Goal: Information Seeking & Learning: Learn about a topic

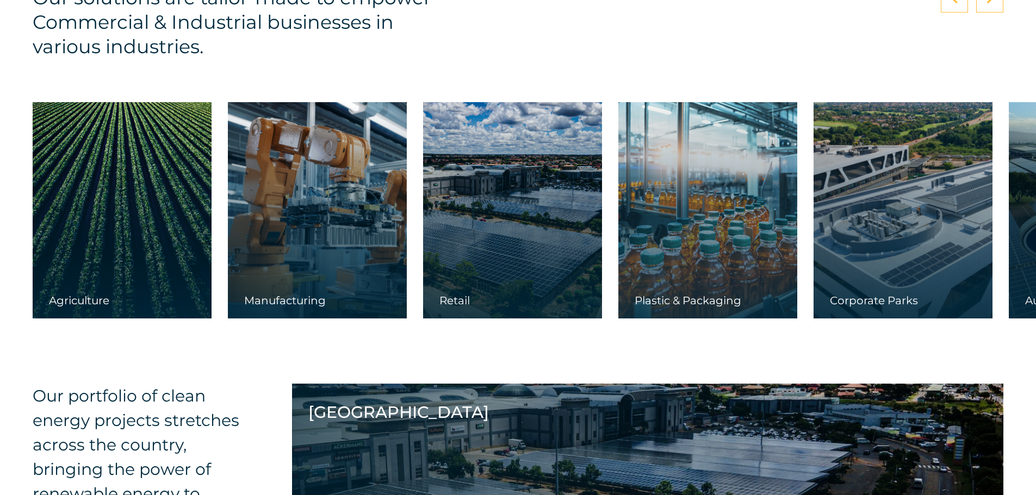
scroll to position [1736, 0]
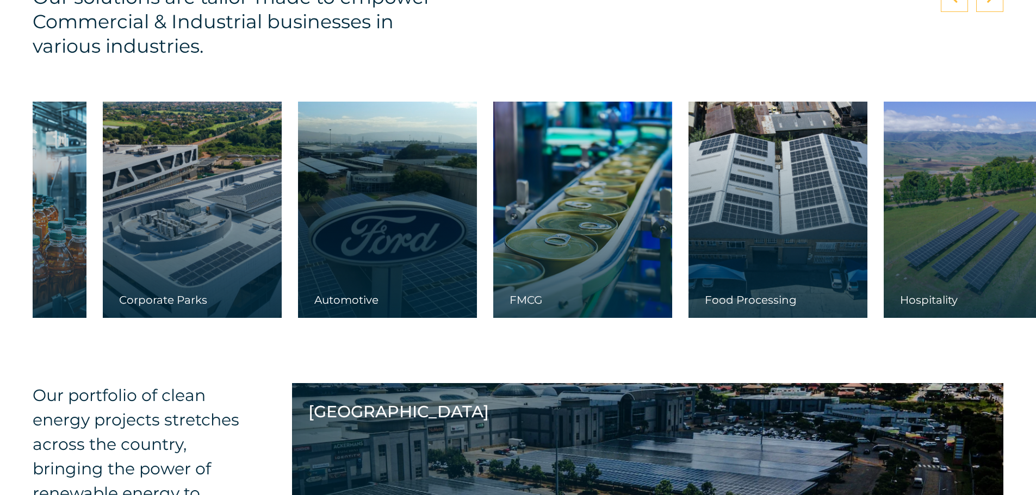
drag, startPoint x: 825, startPoint y: 173, endPoint x: 114, endPoint y: 269, distance: 717.1
click at [114, 269] on div at bounding box center [192, 210] width 179 height 216
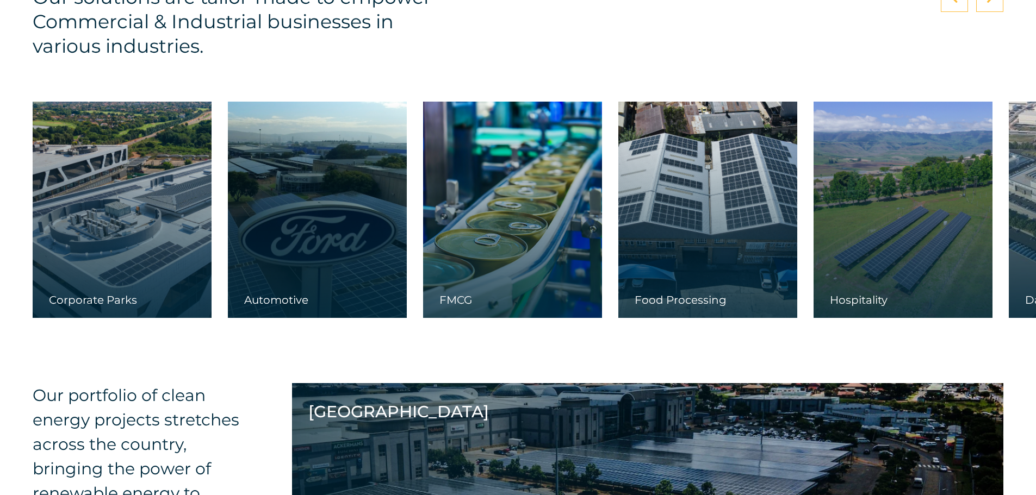
drag, startPoint x: 793, startPoint y: 186, endPoint x: 528, endPoint y: 235, distance: 270.5
click at [528, 235] on div "Agriculture Manufacturing Retail Plastic & Packaging" at bounding box center [250, 210] width 1996 height 216
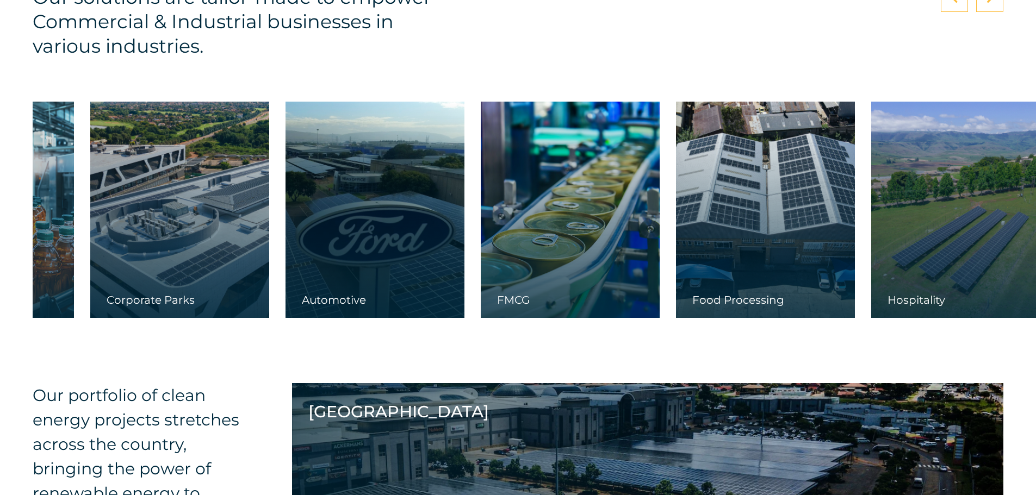
drag, startPoint x: 730, startPoint y: 212, endPoint x: 786, endPoint y: 209, distance: 56.1
click at [786, 209] on div at bounding box center [765, 210] width 179 height 216
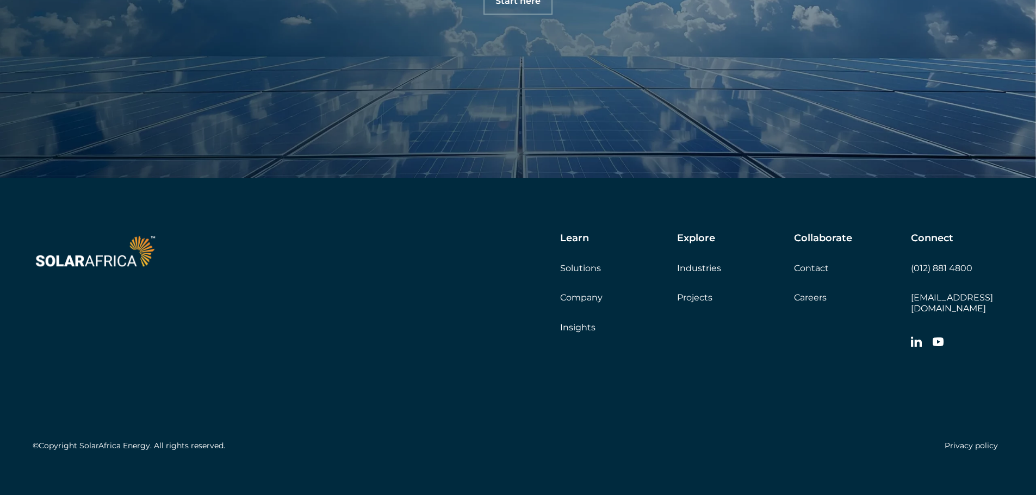
scroll to position [3823, 0]
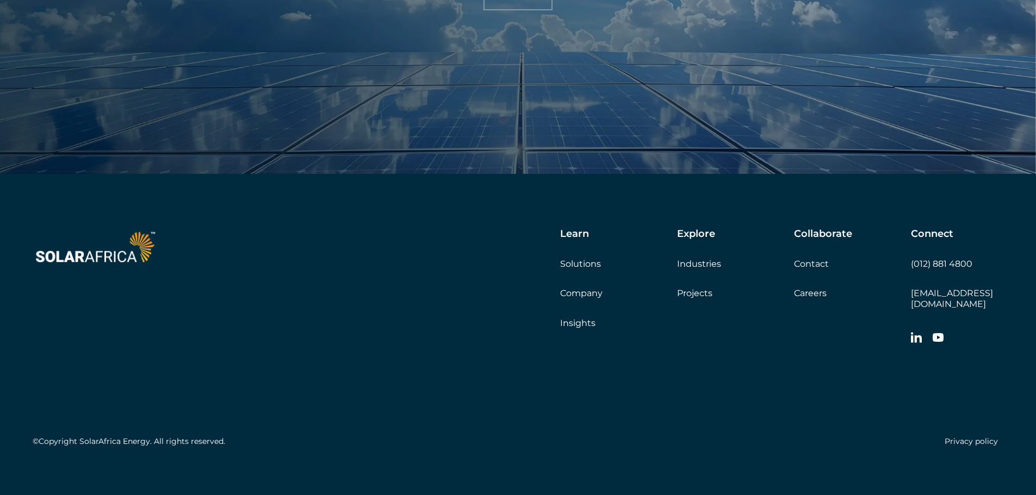
click at [580, 289] on link "Company" at bounding box center [581, 293] width 42 height 10
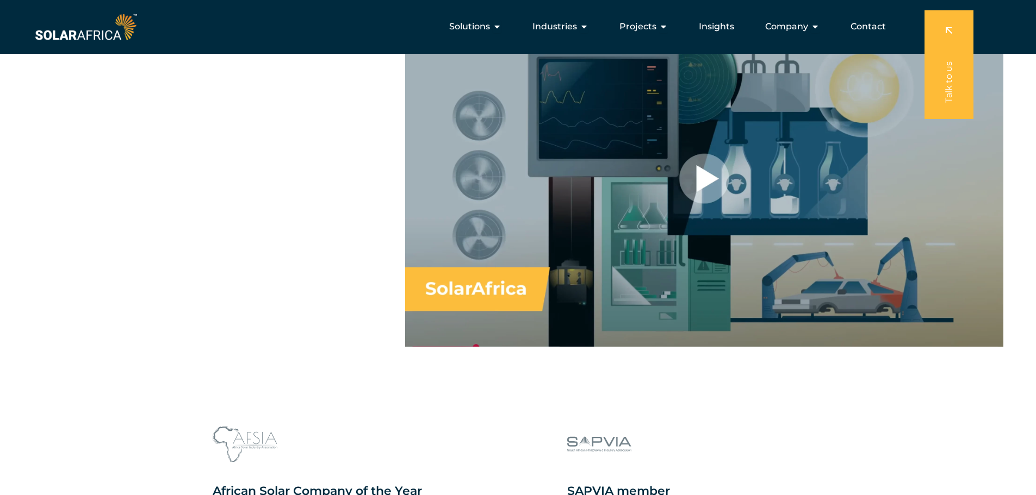
scroll to position [809, 0]
click at [684, 182] on div at bounding box center [704, 179] width 598 height 337
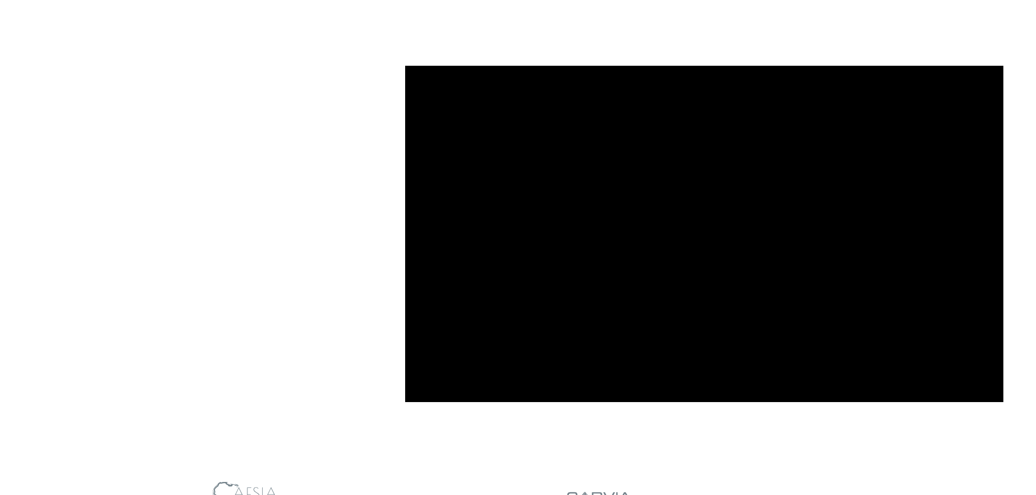
scroll to position [754, 0]
